Goal: Entertainment & Leisure: Browse casually

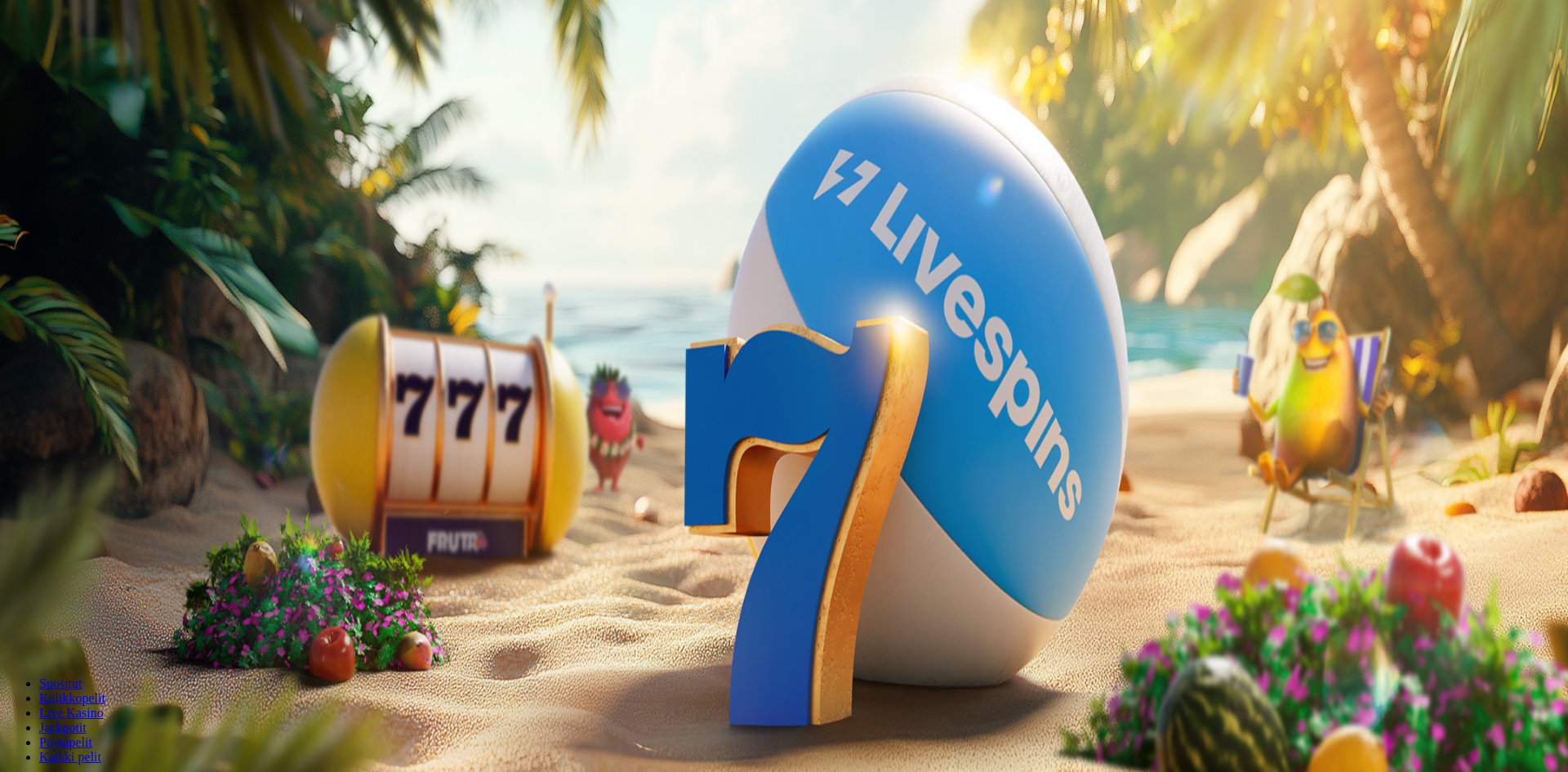
click at [112, 65] on span "Kirjaudu" at bounding box center [113, 59] width 40 height 13
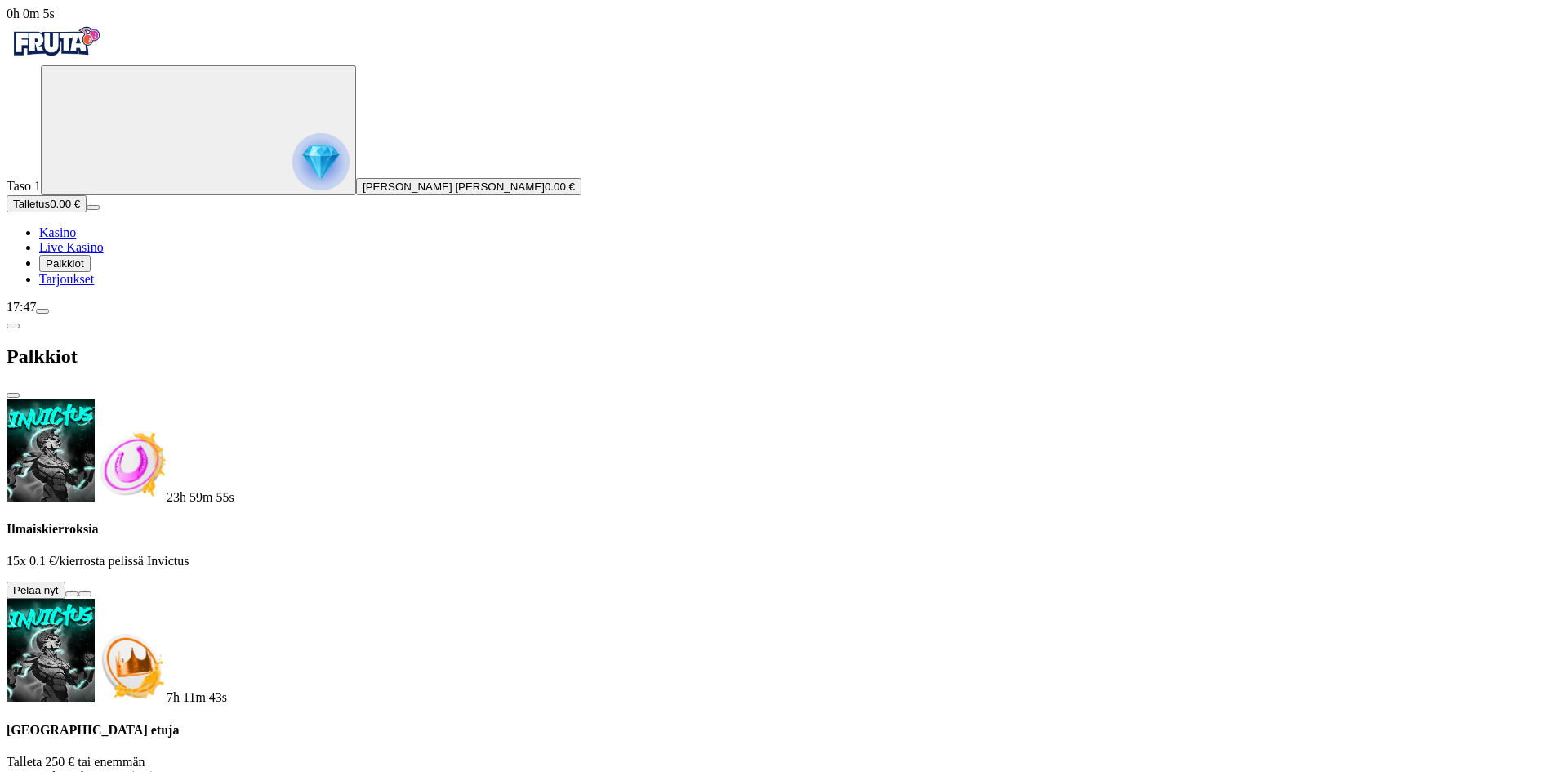
click at [79, 592] on button at bounding box center [72, 594] width 13 height 5
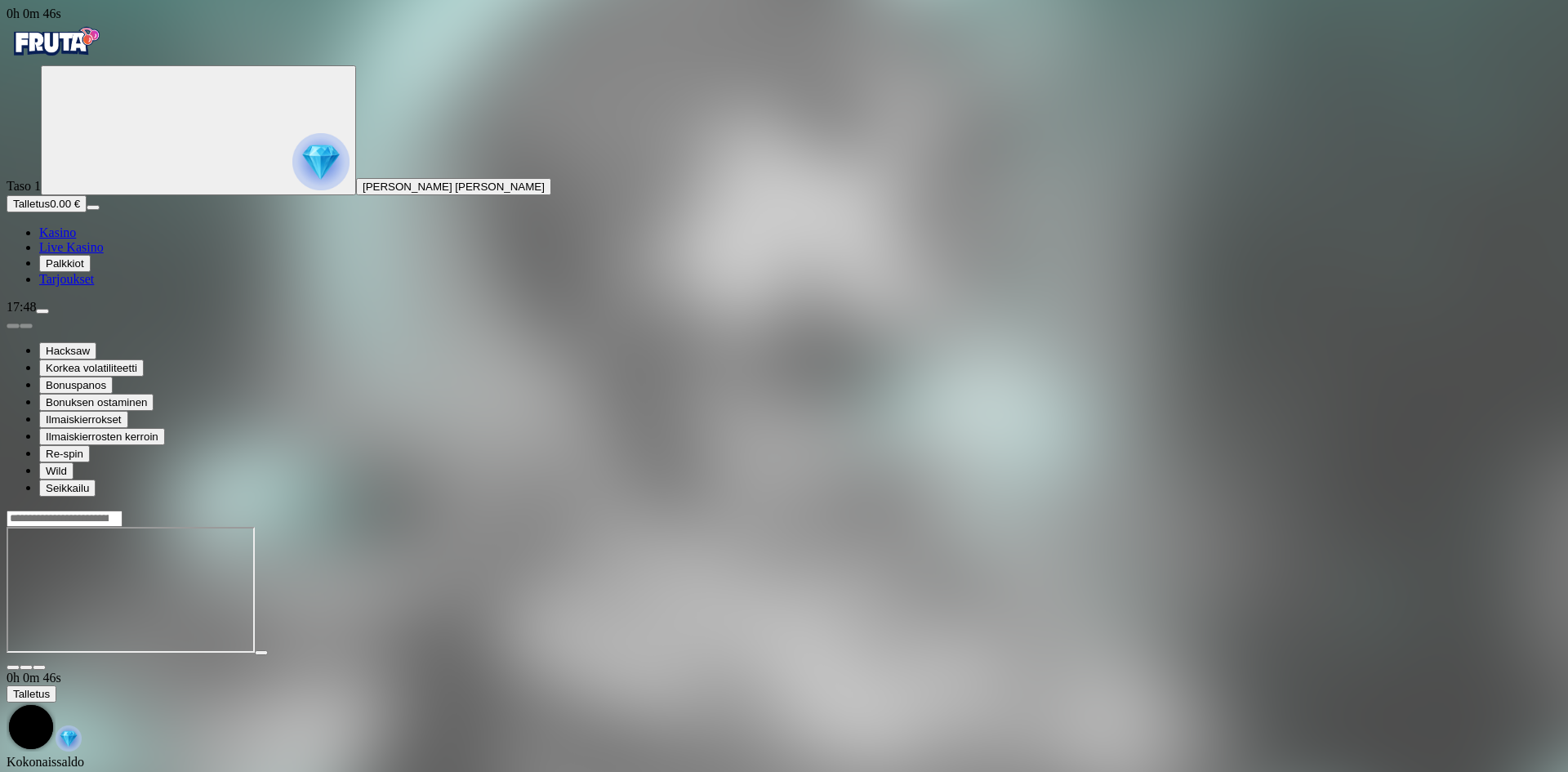
click at [76, 239] on span "Kasino" at bounding box center [58, 232] width 37 height 14
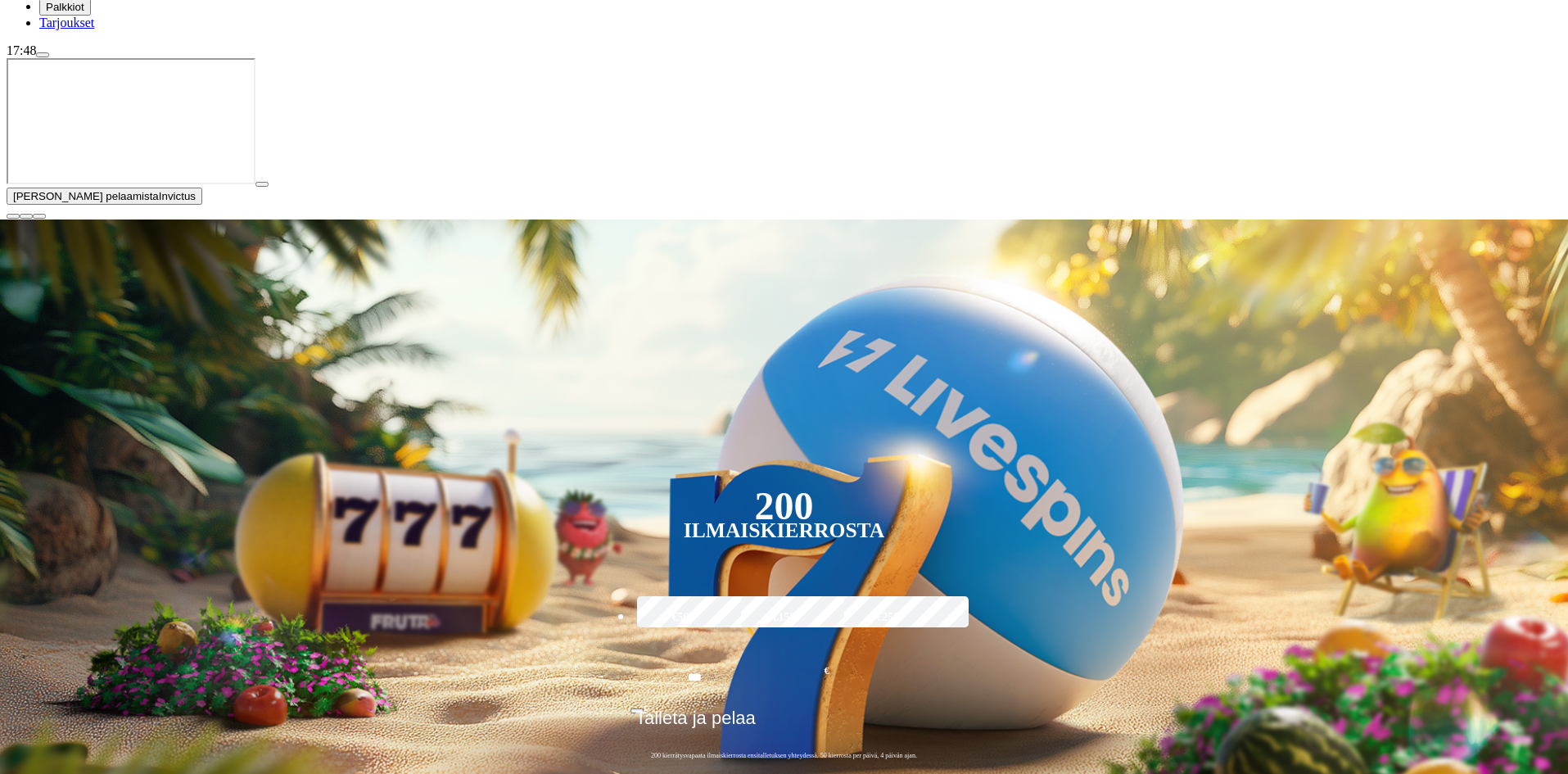
scroll to position [245, 0]
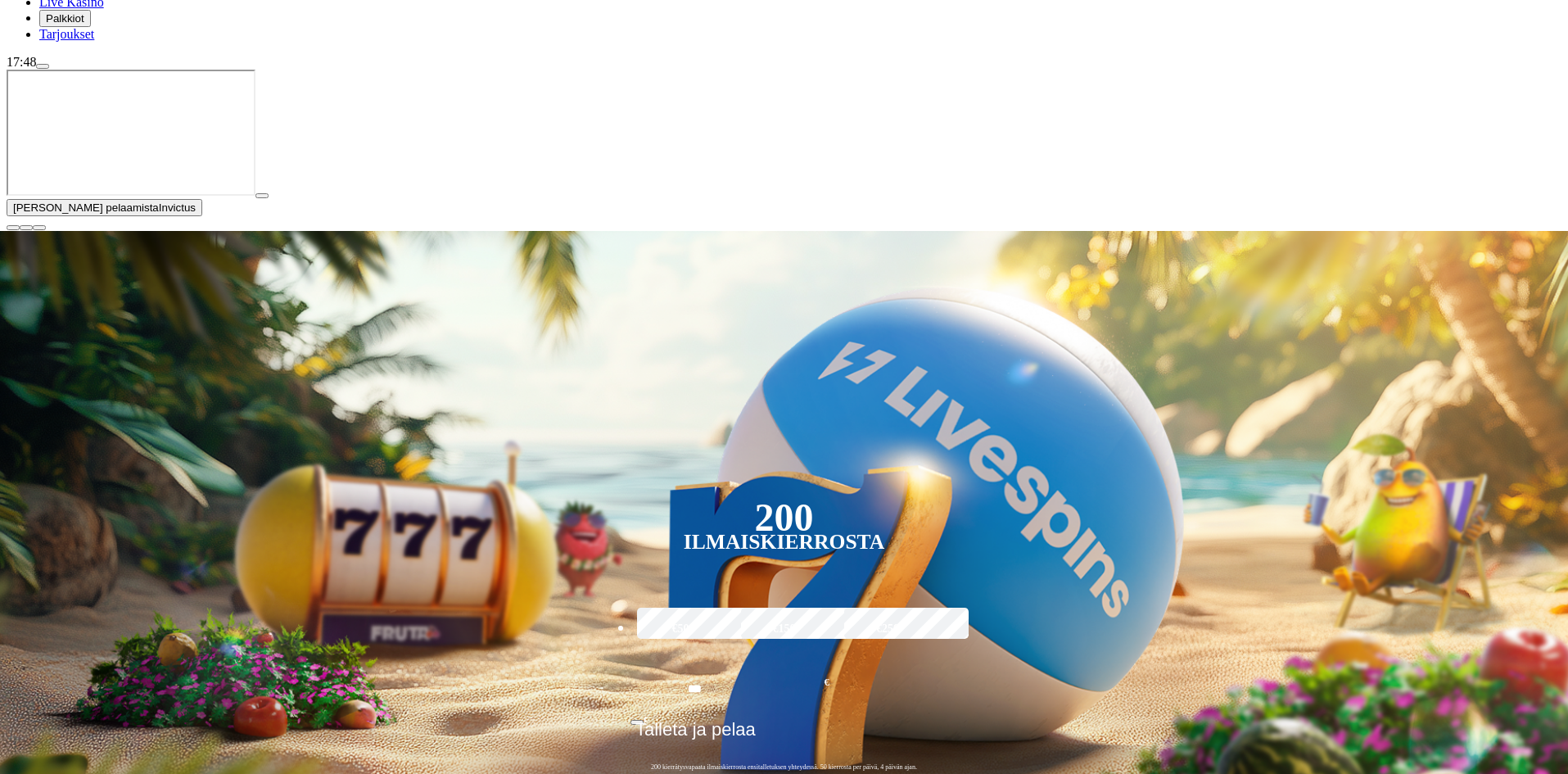
type input "******"
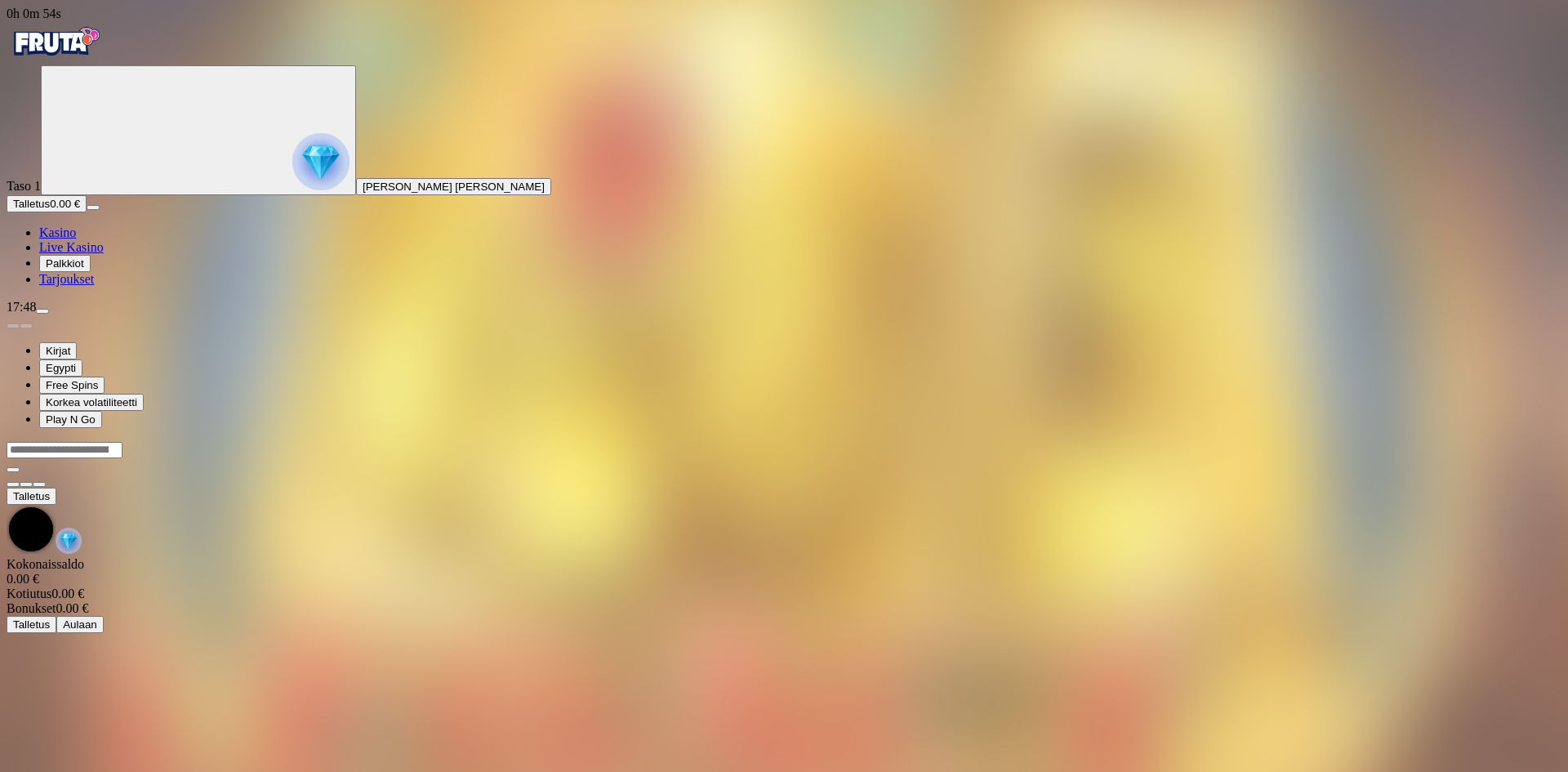
click at [1165, 459] on div at bounding box center [784, 459] width 1555 height 0
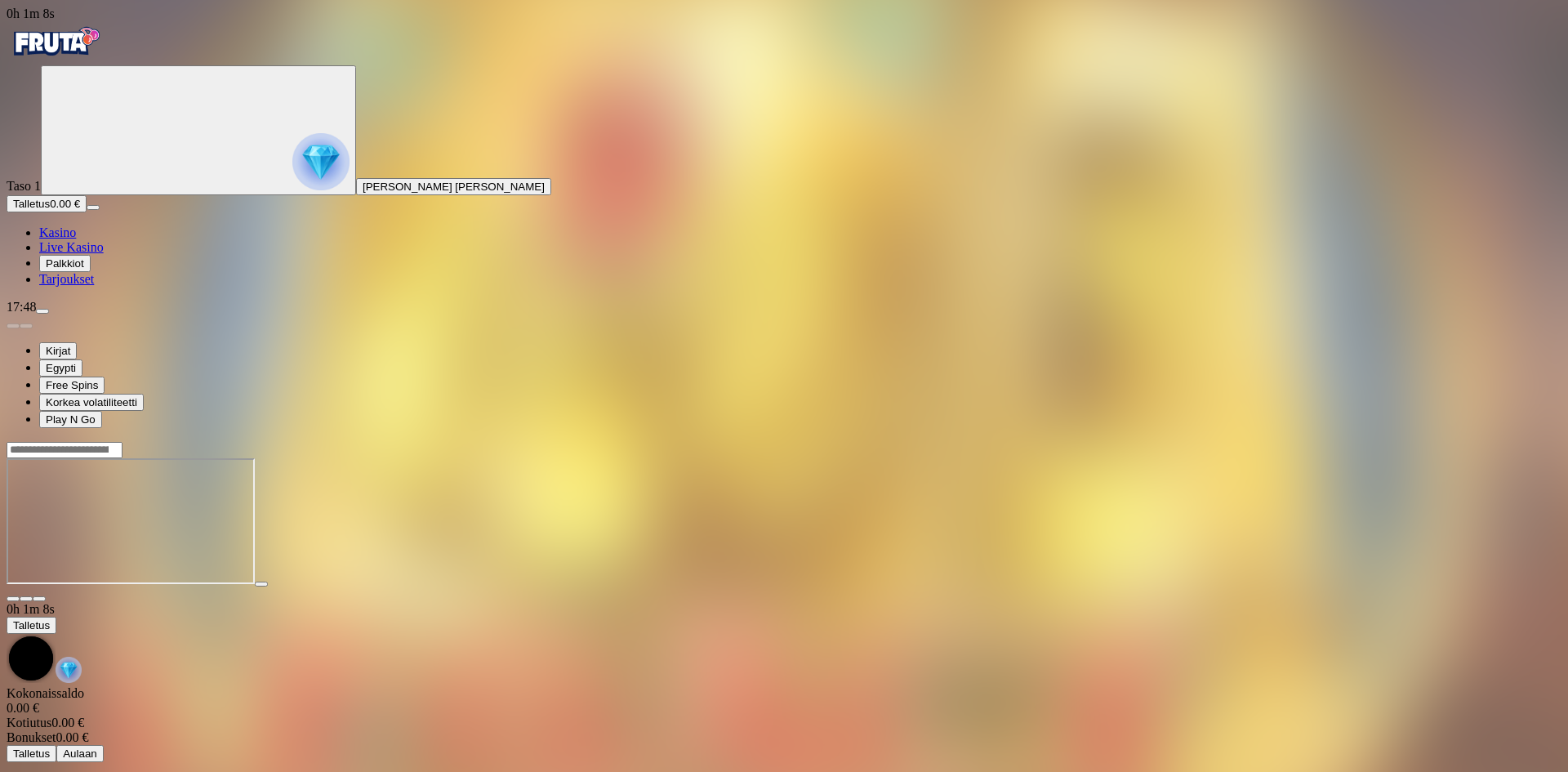
click at [292, 168] on img "Primary" at bounding box center [321, 161] width 57 height 57
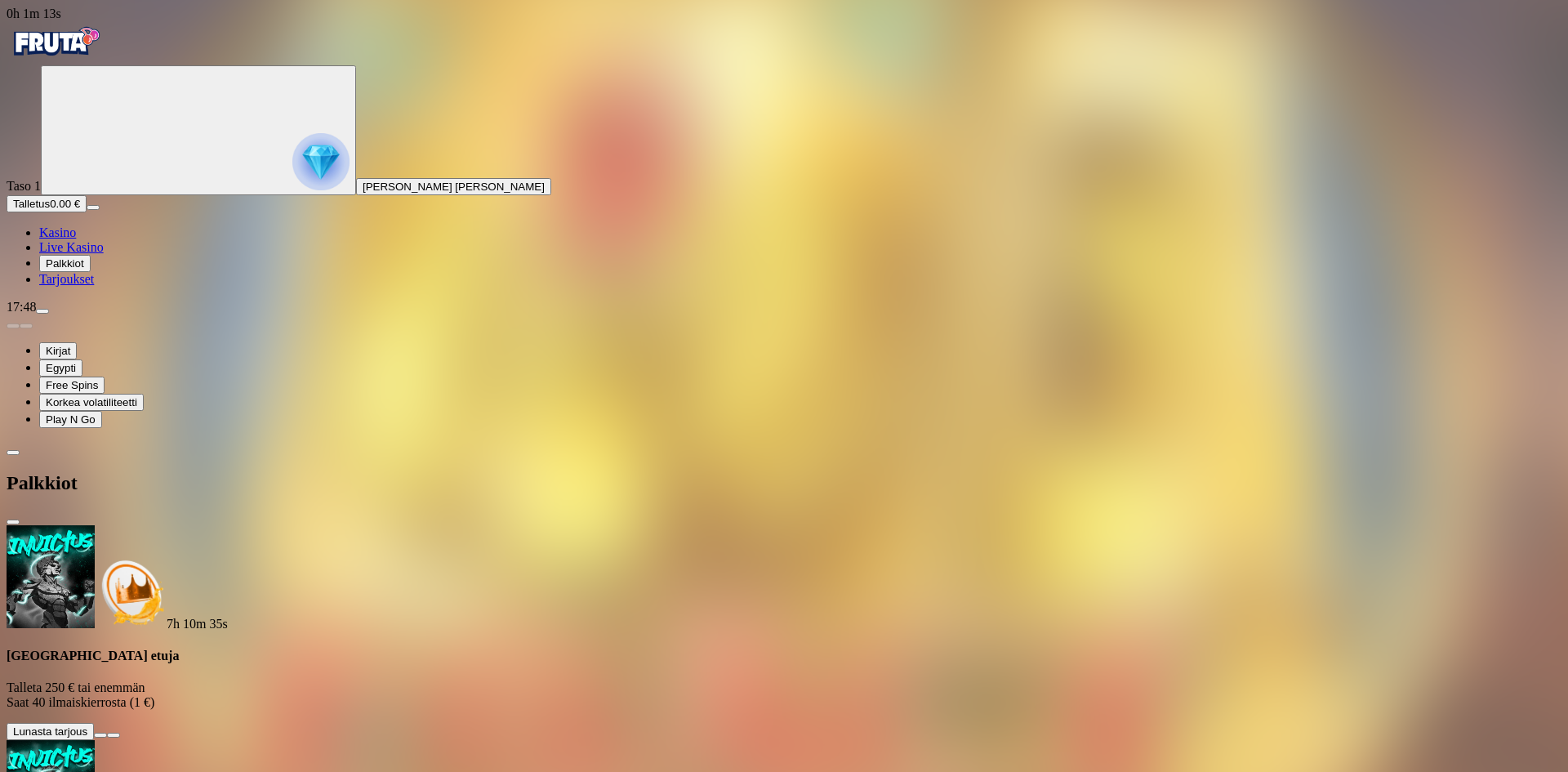
click at [13, 522] on span "close icon" at bounding box center [13, 522] width 0 height 0
